Goal: Task Accomplishment & Management: Manage account settings

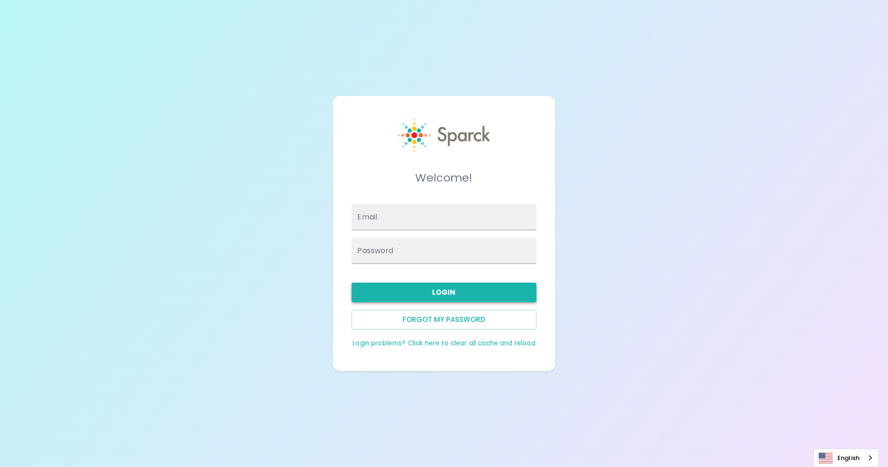
type input "anna.straus@sparckco.com"
click at [409, 296] on button "Login" at bounding box center [443, 293] width 184 height 20
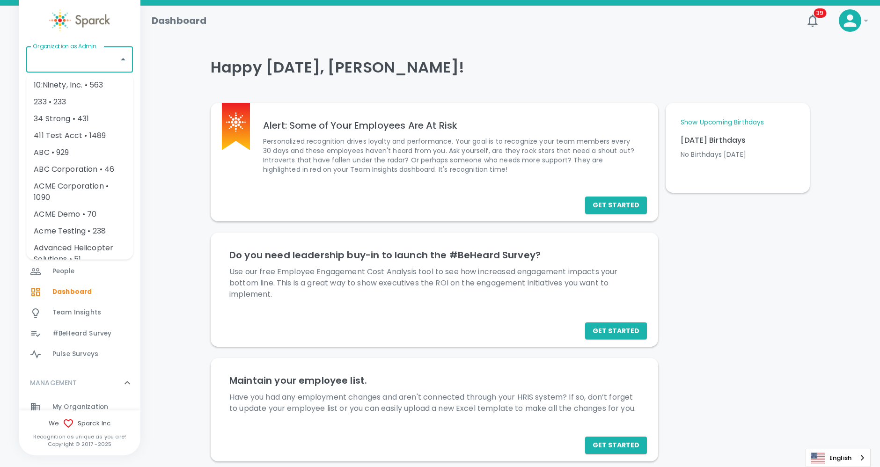
click at [71, 65] on input "Organization as Admin" at bounding box center [72, 60] width 84 height 18
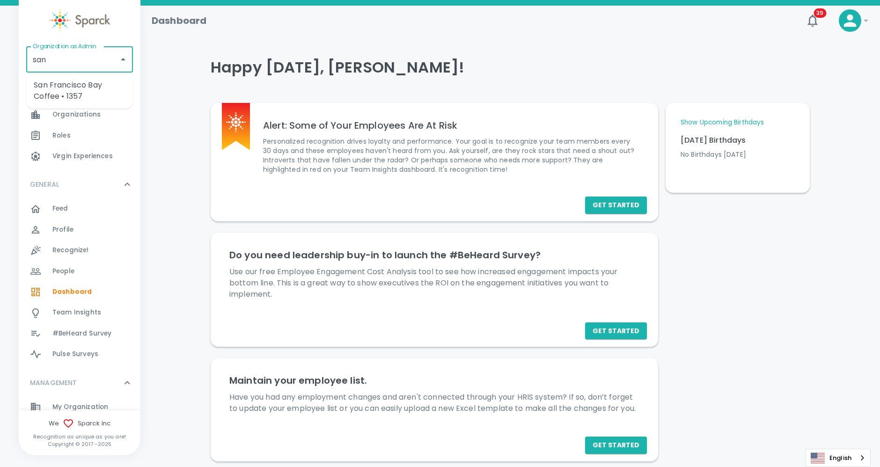
click at [66, 94] on li "San Francisco Bay Coffee • 1357" at bounding box center [79, 91] width 107 height 28
type input "San Francisco Bay Coffee • 1357"
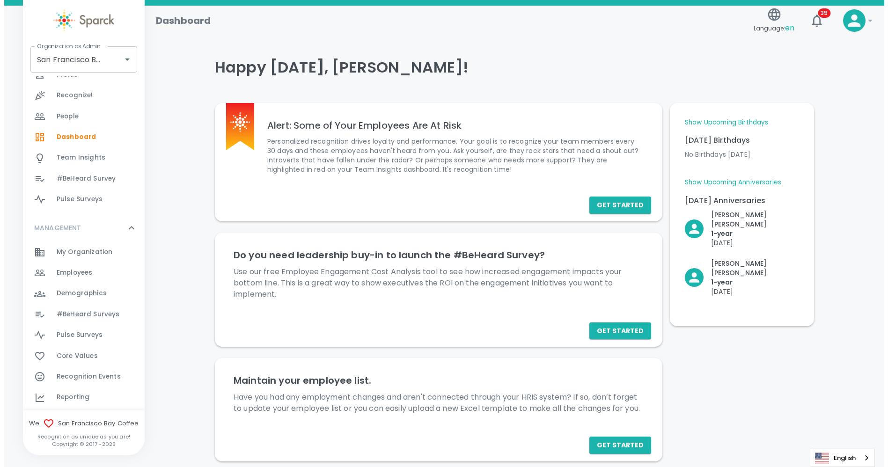
scroll to position [155, 0]
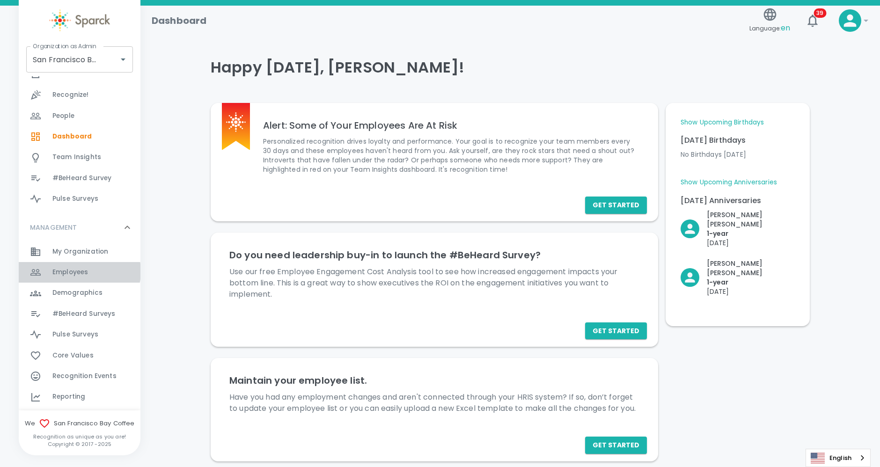
click at [79, 271] on span "Employees" at bounding box center [70, 272] width 36 height 9
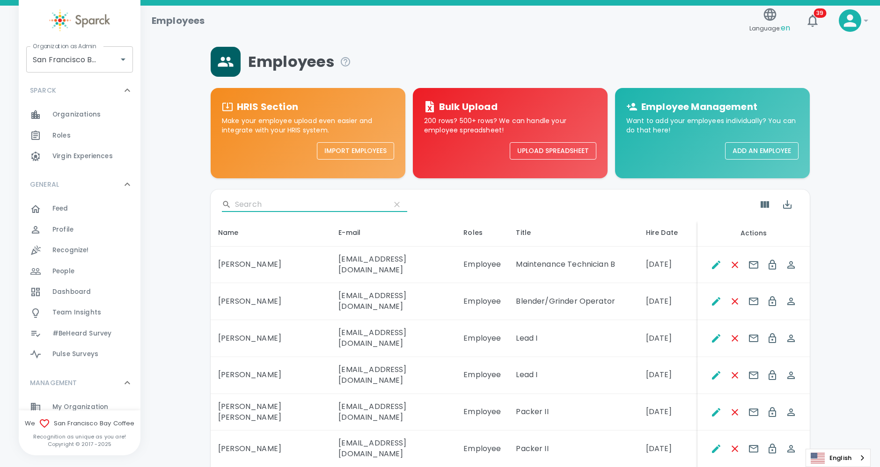
click at [259, 202] on input "Search" at bounding box center [309, 204] width 148 height 15
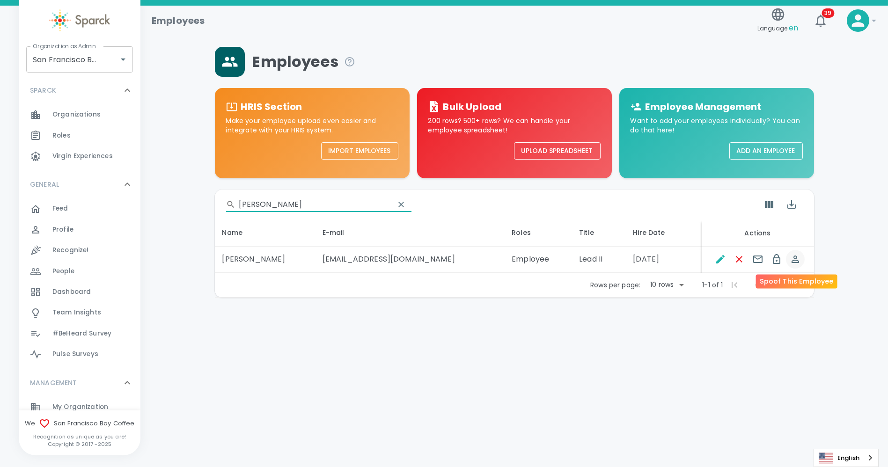
type input "[PERSON_NAME]"
click at [796, 260] on icon "Spoof This Employee" at bounding box center [794, 259] width 7 height 7
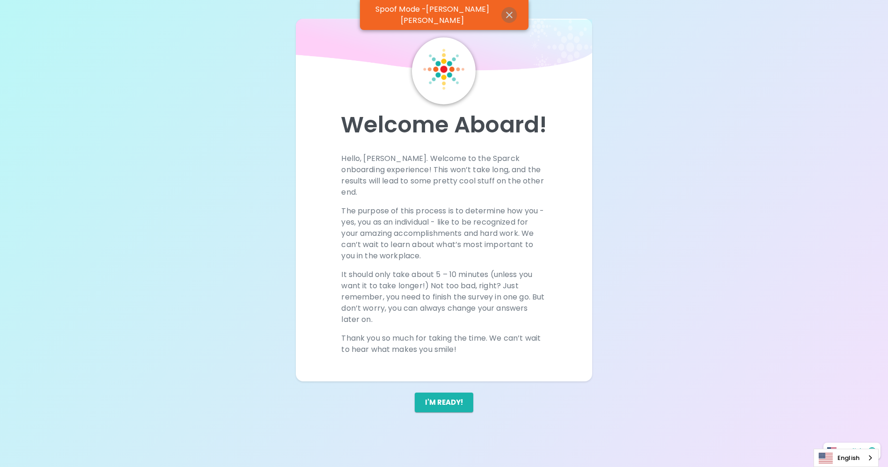
click at [506, 12] on icon "button" at bounding box center [509, 15] width 7 height 7
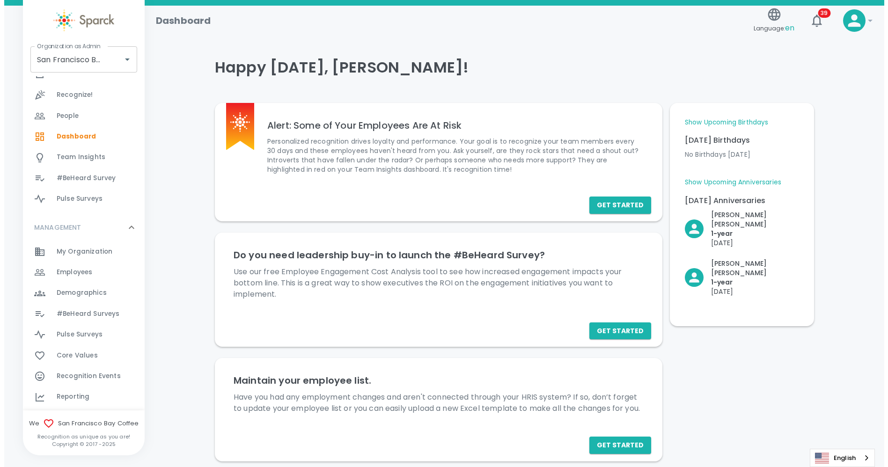
scroll to position [156, 0]
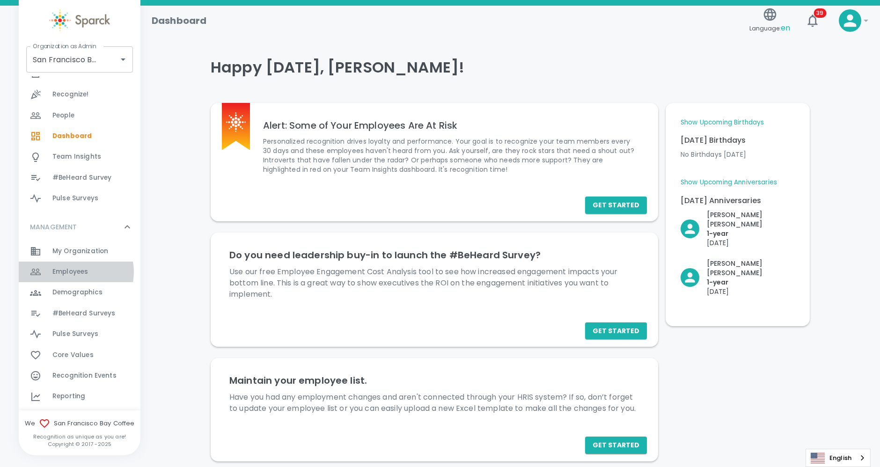
click at [73, 271] on span "Employees" at bounding box center [70, 271] width 36 height 9
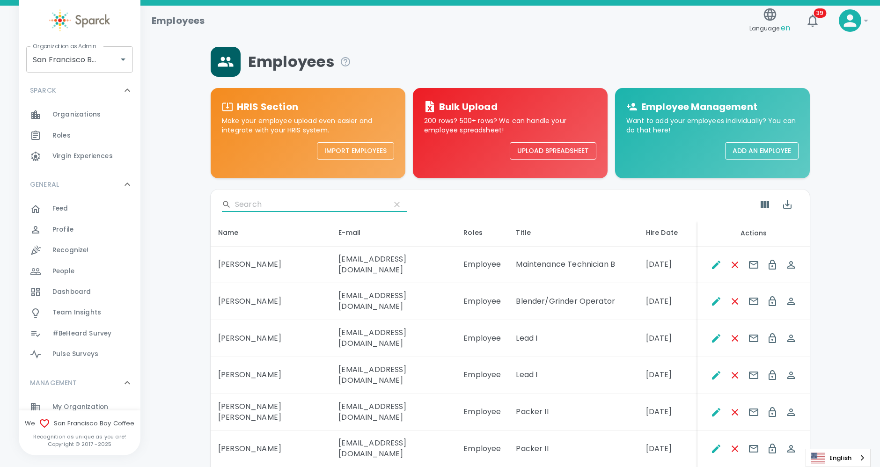
click at [274, 200] on input "Search" at bounding box center [309, 204] width 148 height 15
type input "[PERSON_NAME]"
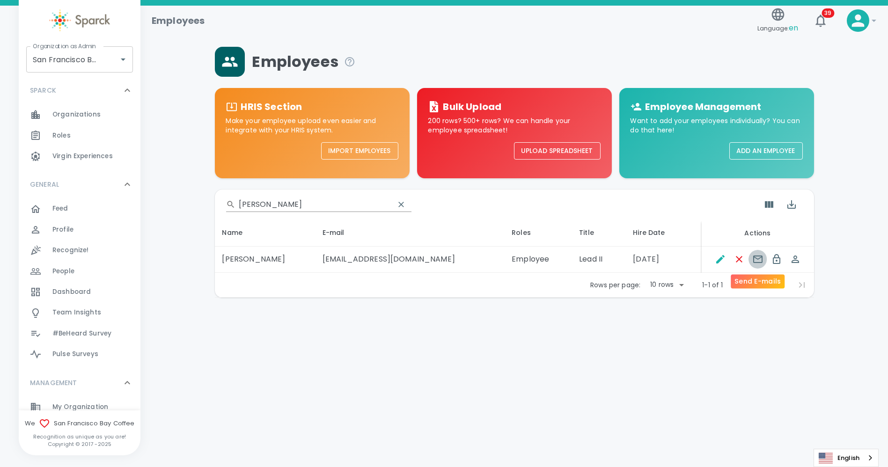
click at [757, 263] on icon "Send E-mails" at bounding box center [757, 259] width 11 height 11
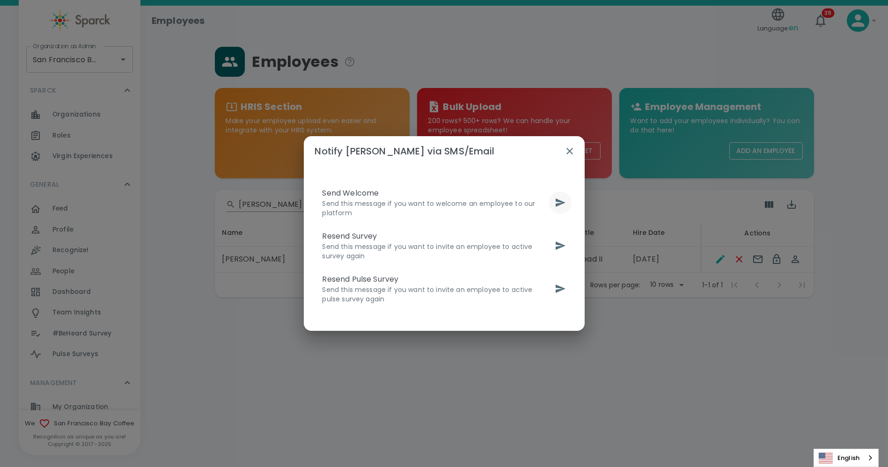
click at [560, 200] on icon "send" at bounding box center [560, 202] width 11 height 11
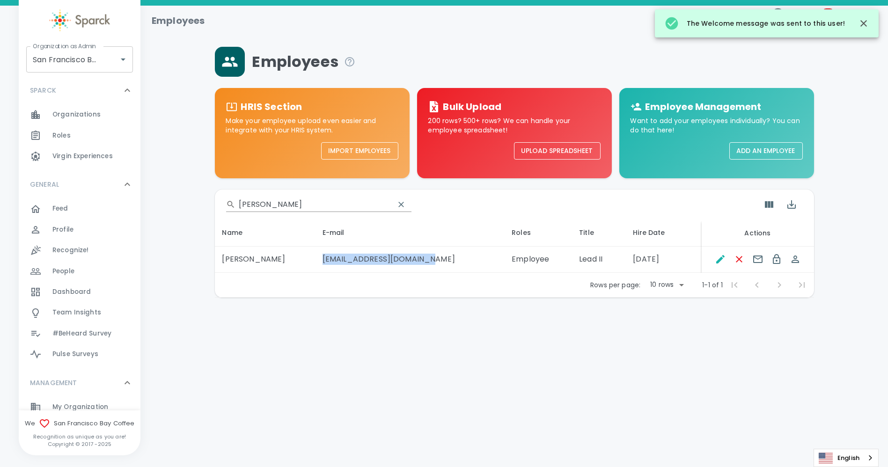
drag, startPoint x: 442, startPoint y: 260, endPoint x: 330, endPoint y: 257, distance: 112.4
click at [330, 257] on td "[EMAIL_ADDRESS][DOMAIN_NAME]" at bounding box center [409, 260] width 189 height 26
copy td "[EMAIL_ADDRESS][DOMAIN_NAME]"
